Goal: Transaction & Acquisition: Purchase product/service

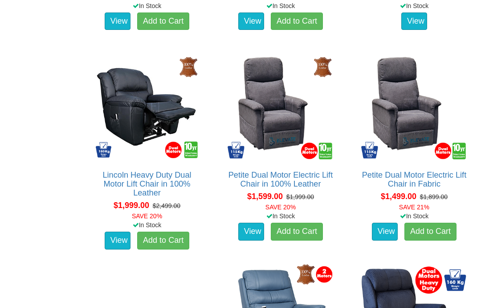
scroll to position [646, 0]
click at [202, 99] on img at bounding box center [147, 106] width 111 height 111
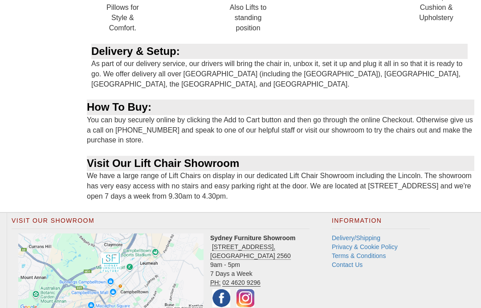
scroll to position [1056, 0]
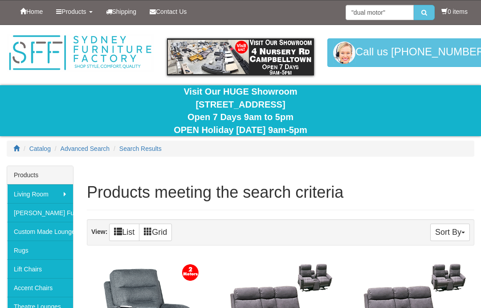
scroll to position [682, 0]
